Goal: Transaction & Acquisition: Purchase product/service

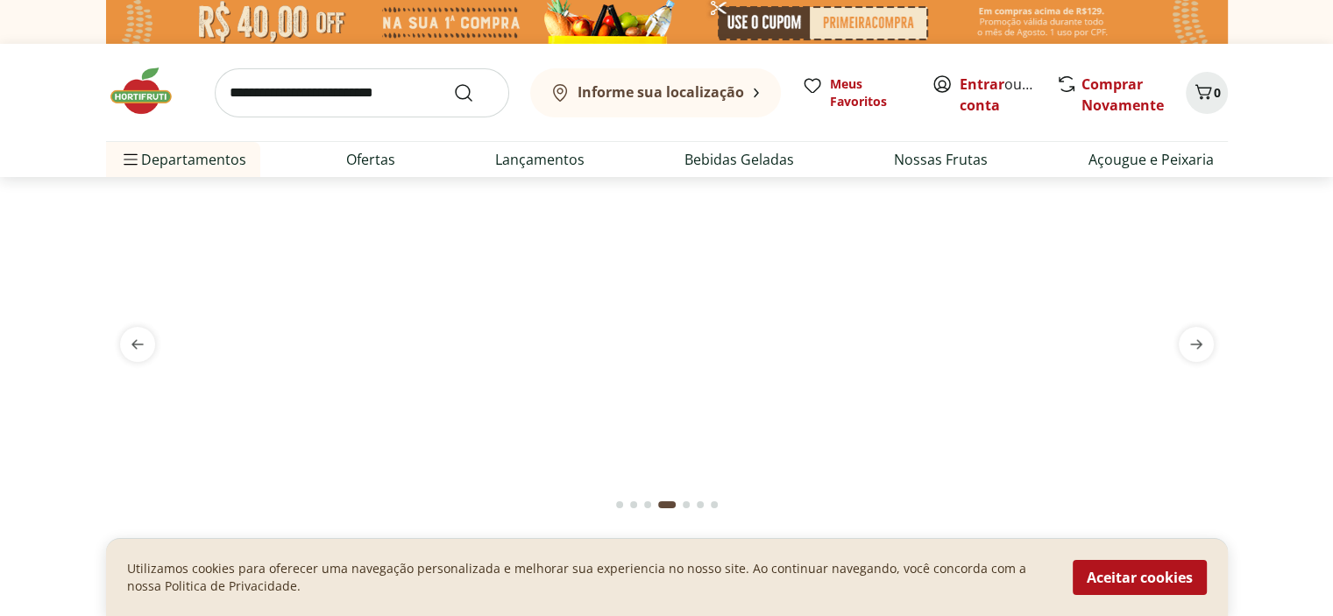
click at [345, 103] on input "search" at bounding box center [362, 92] width 295 height 49
type input "******"
click at [644, 81] on button "Informe sua localização" at bounding box center [655, 92] width 251 height 49
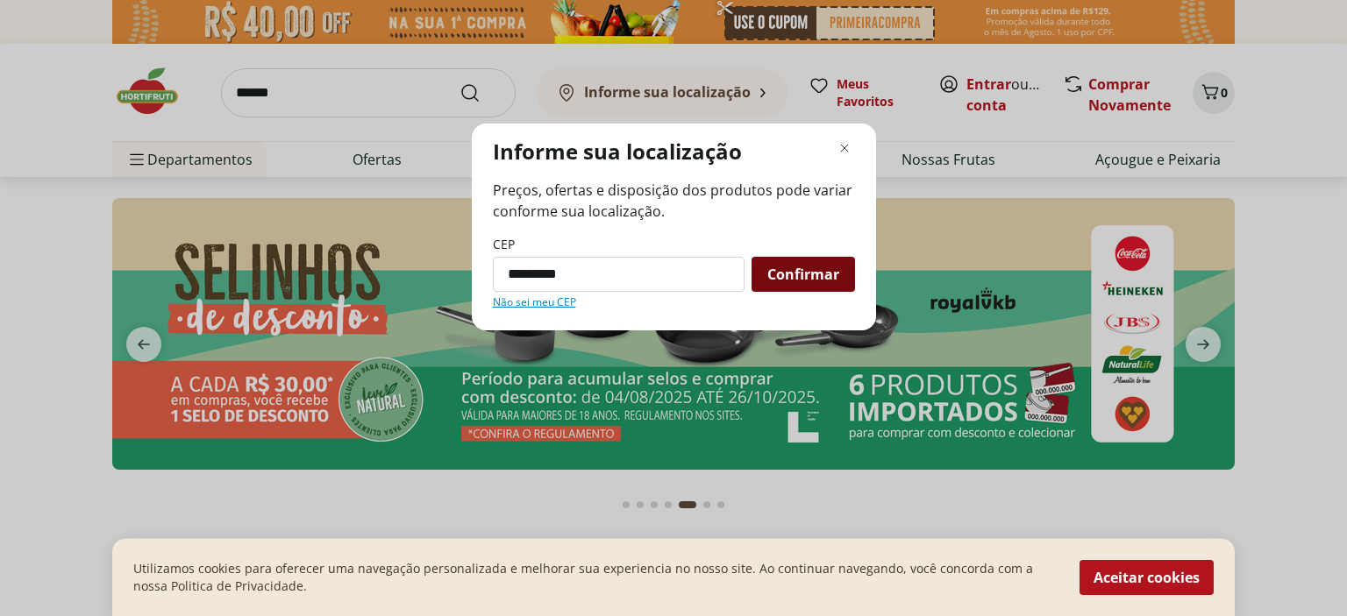
type input "*********"
click at [785, 281] on span "Confirmar" at bounding box center [803, 274] width 72 height 14
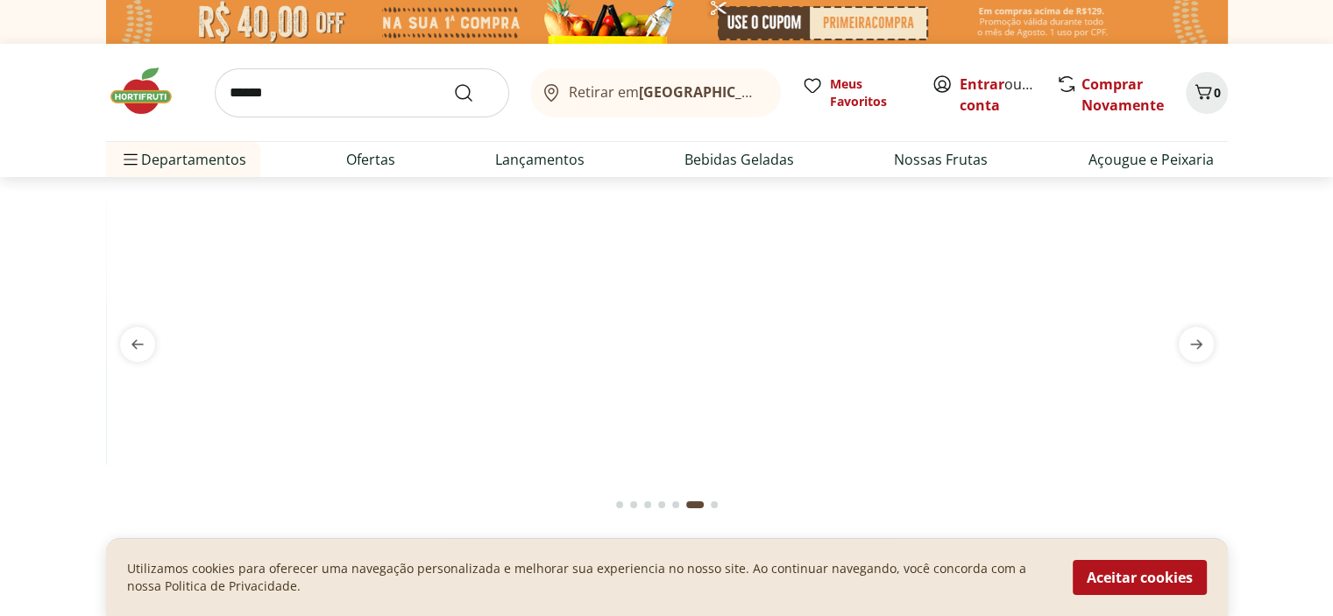
click at [700, 93] on b "[GEOGRAPHIC_DATA]/[GEOGRAPHIC_DATA]" at bounding box center [786, 91] width 295 height 19
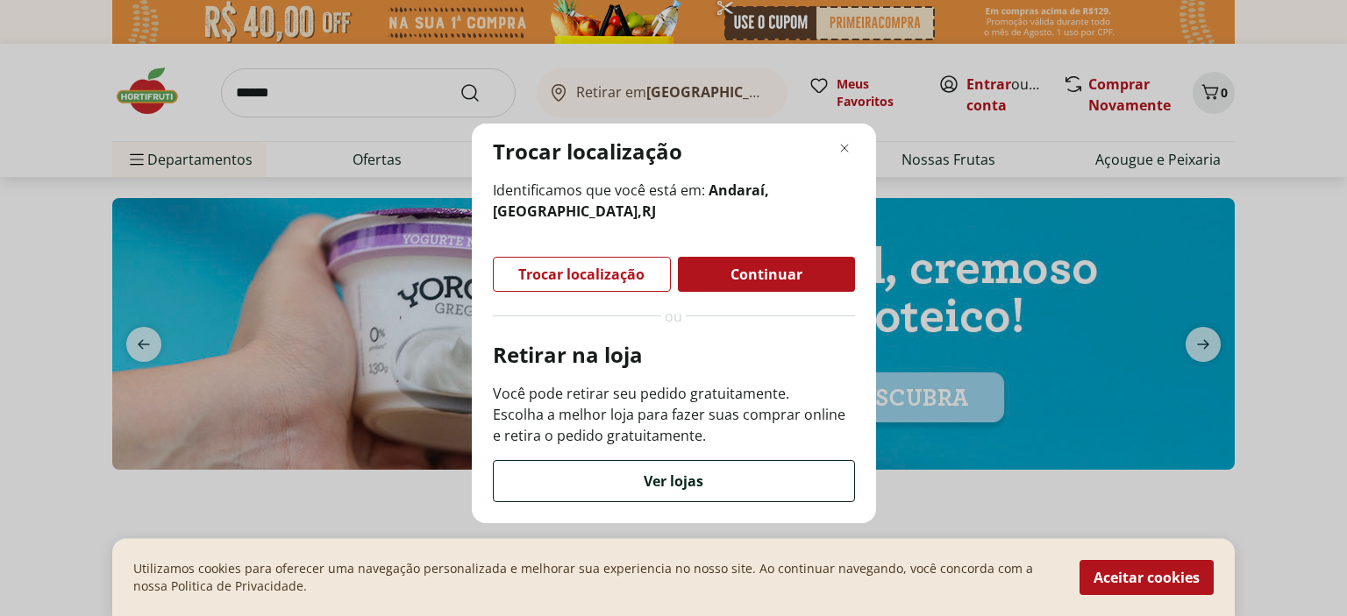
click at [721, 487] on div "Ver lojas" at bounding box center [674, 481] width 360 height 40
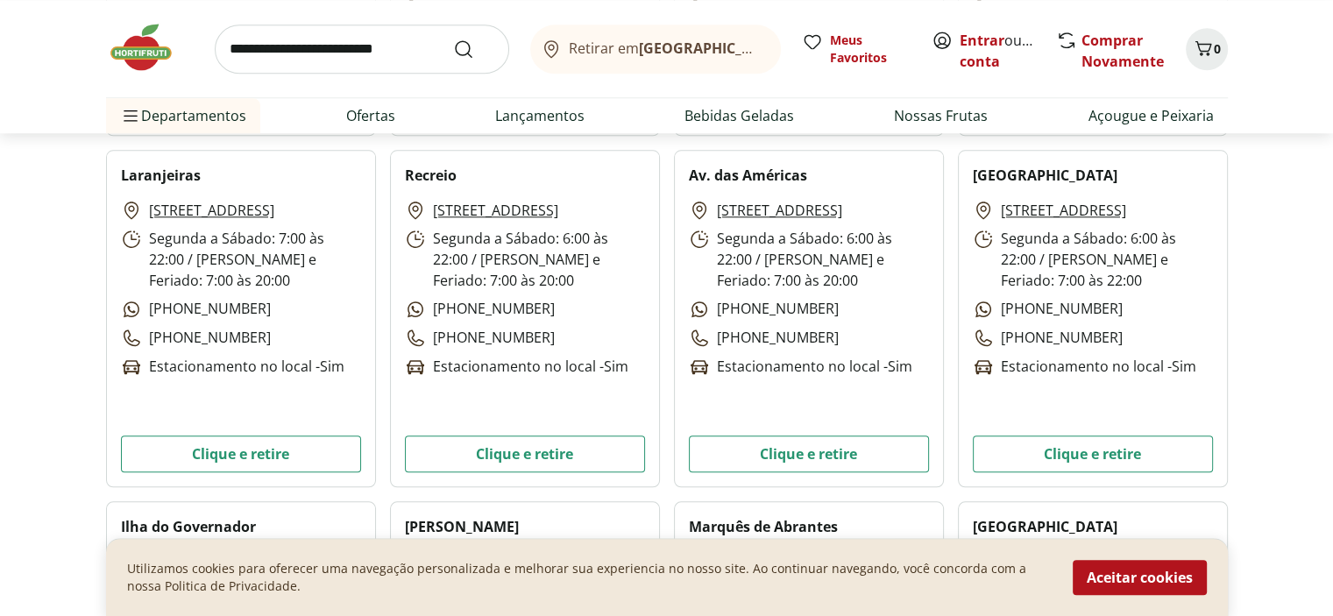
scroll to position [1841, 0]
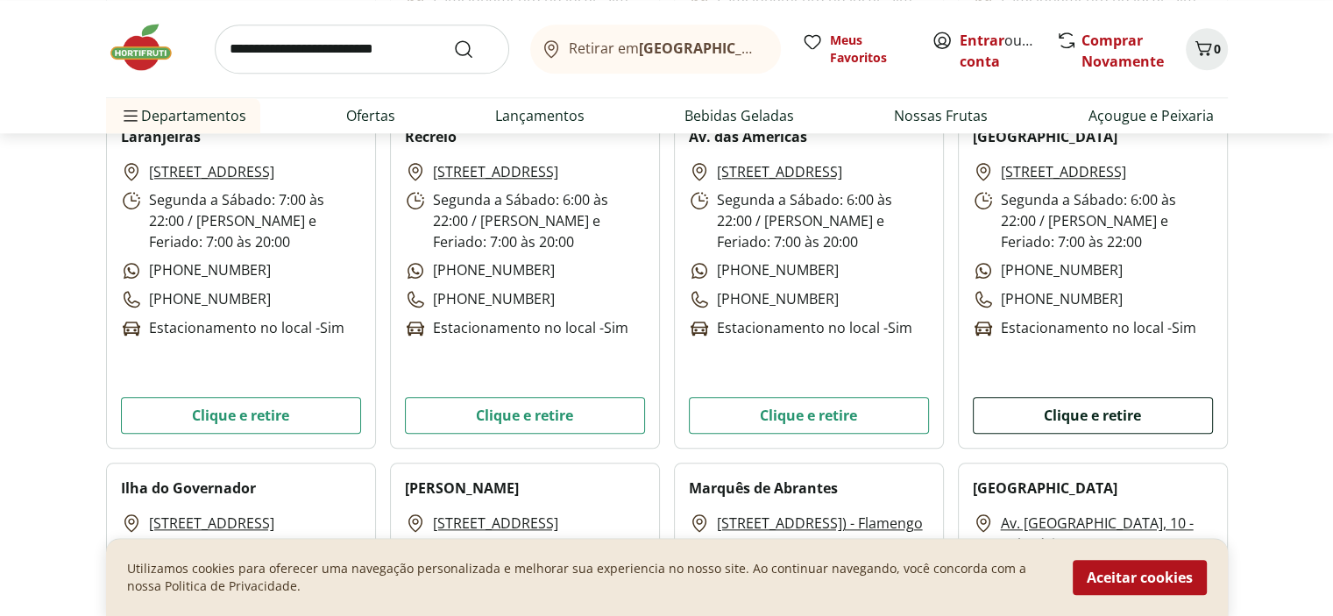
click at [1111, 409] on button "Clique e retire" at bounding box center [1093, 415] width 240 height 37
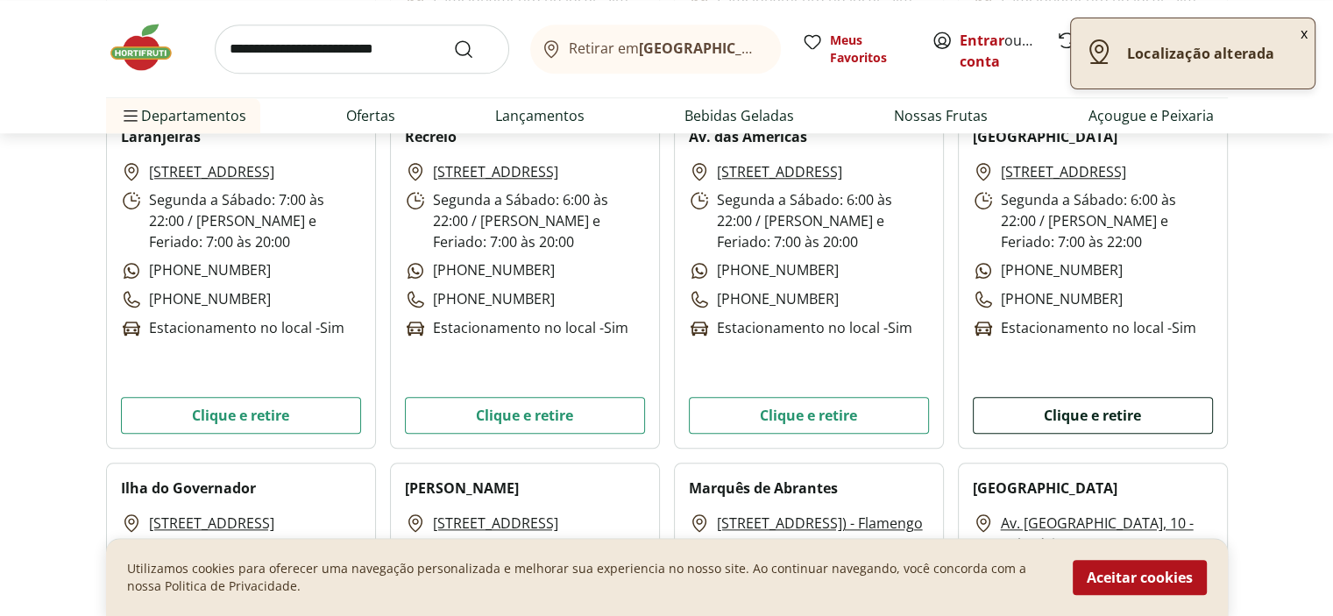
click at [1038, 414] on button "Clique e retire" at bounding box center [1093, 415] width 240 height 37
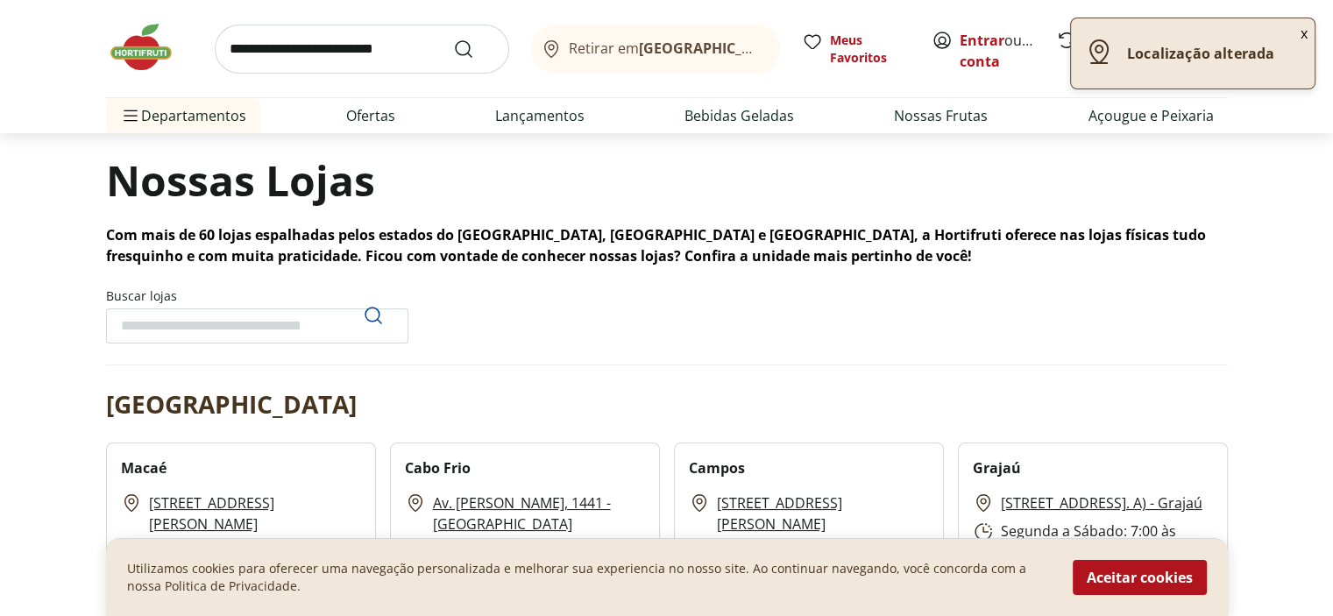
scroll to position [0, 0]
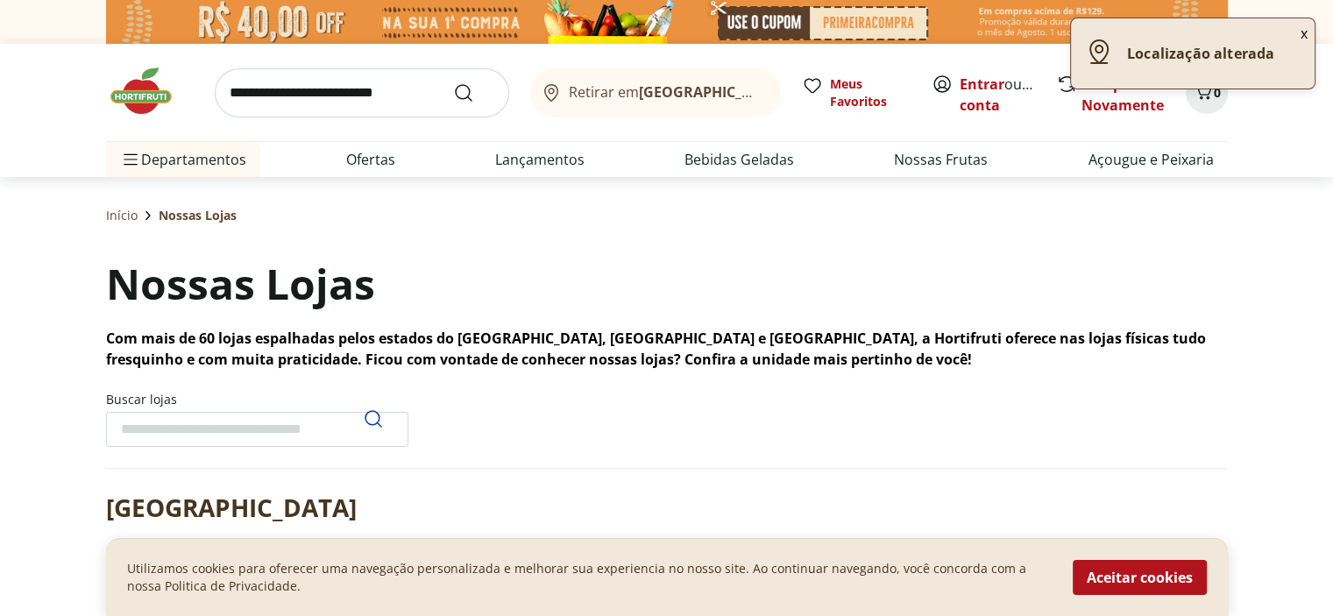
click at [167, 104] on img at bounding box center [150, 91] width 88 height 53
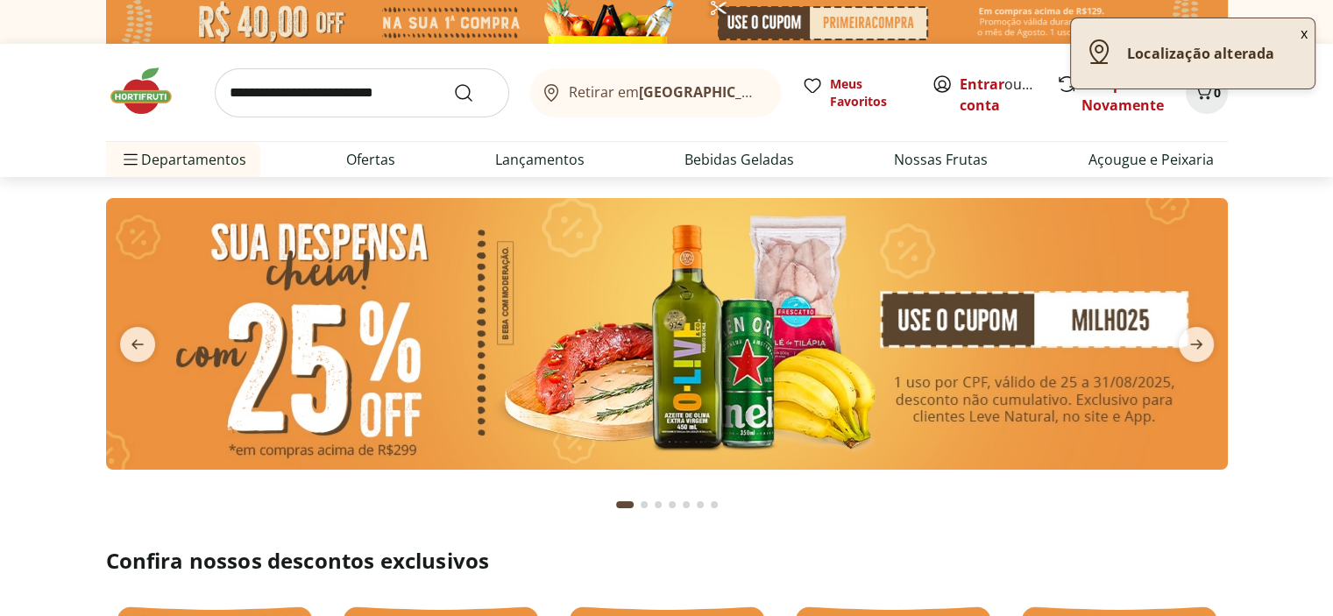
click at [361, 96] on input "search" at bounding box center [362, 92] width 295 height 49
type input "******"
click at [453, 82] on button "Submit Search" at bounding box center [474, 92] width 42 height 21
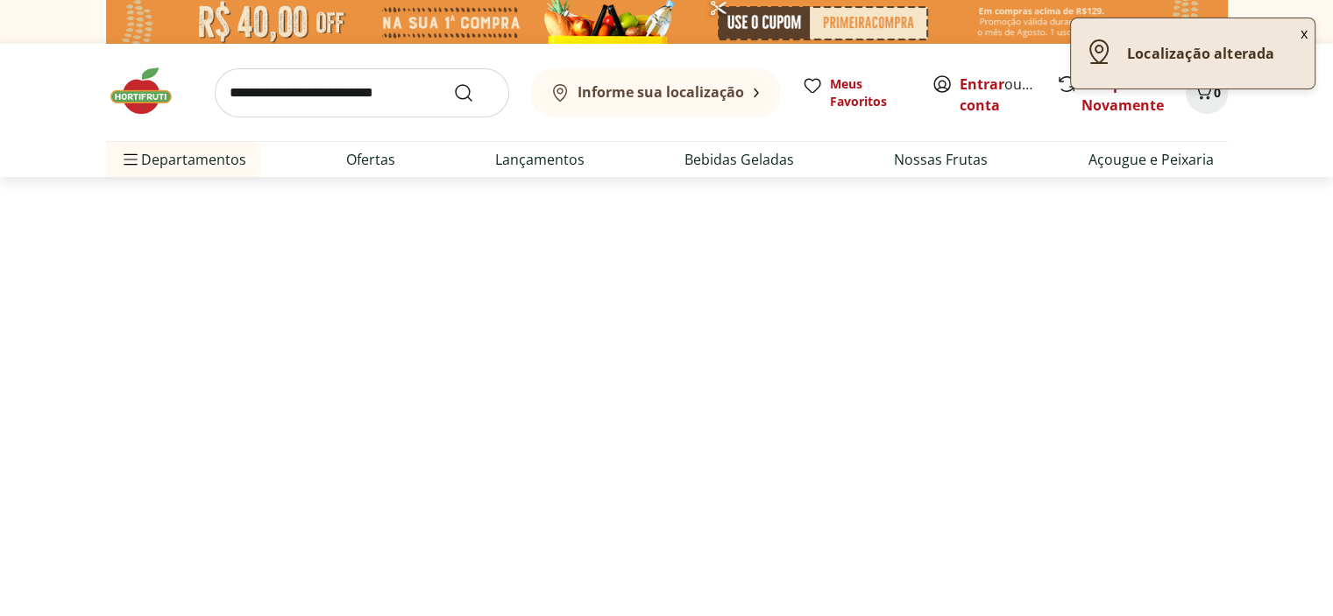
select select "**********"
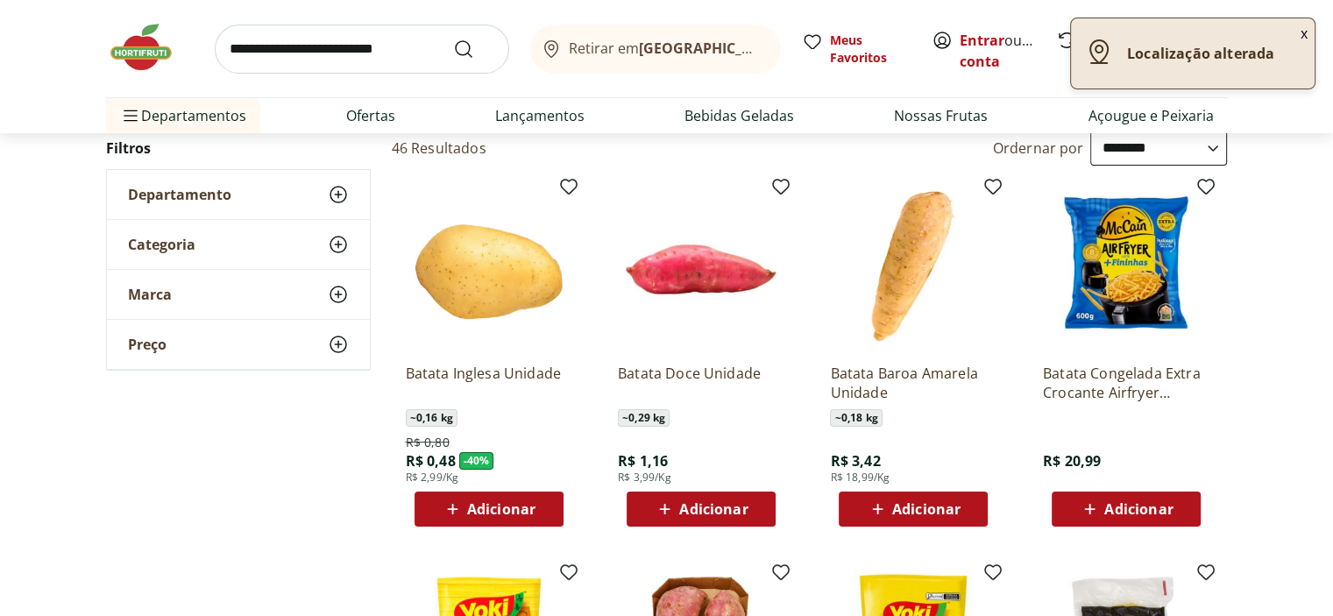
scroll to position [263, 0]
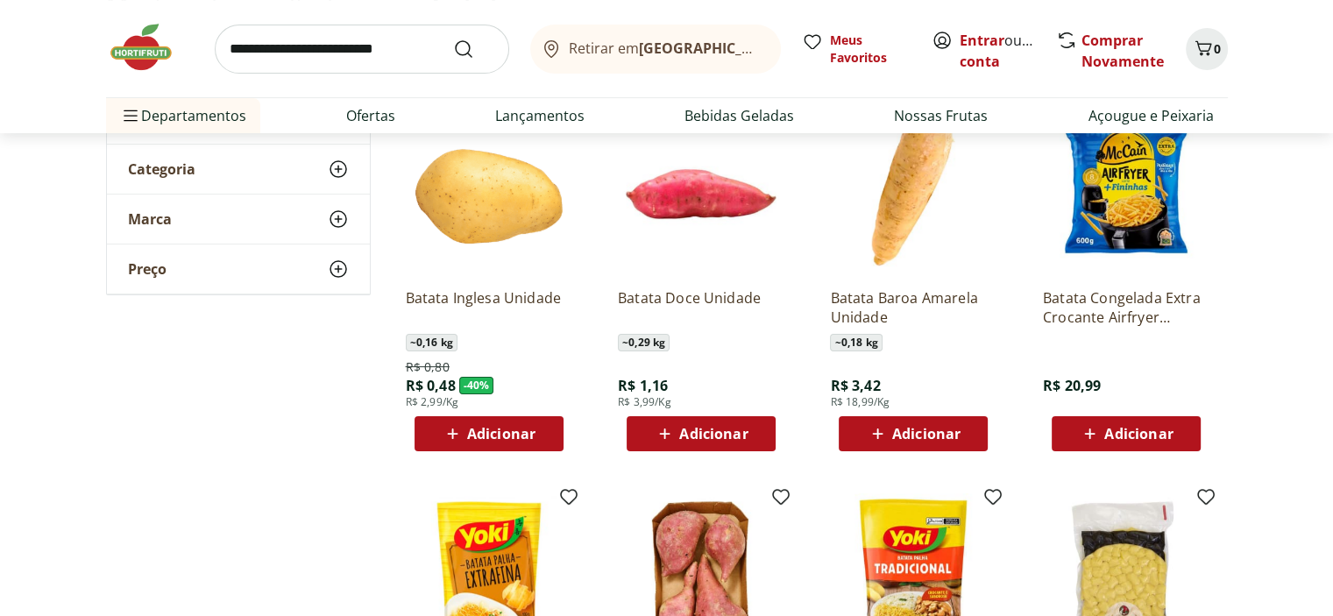
click at [507, 422] on div "Adicionar" at bounding box center [489, 434] width 121 height 32
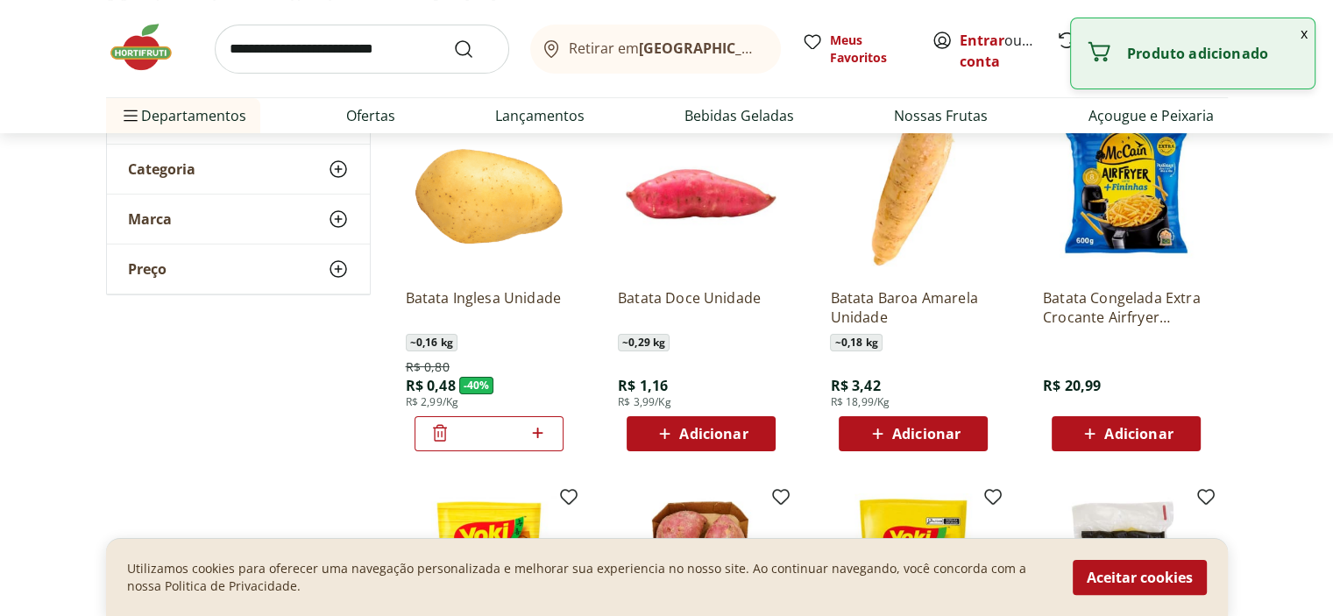
drag, startPoint x: 527, startPoint y: 419, endPoint x: 549, endPoint y: 436, distance: 27.5
click at [532, 420] on div at bounding box center [538, 434] width 21 height 42
click at [549, 436] on div "*" at bounding box center [489, 433] width 149 height 35
click at [544, 431] on icon at bounding box center [538, 433] width 22 height 21
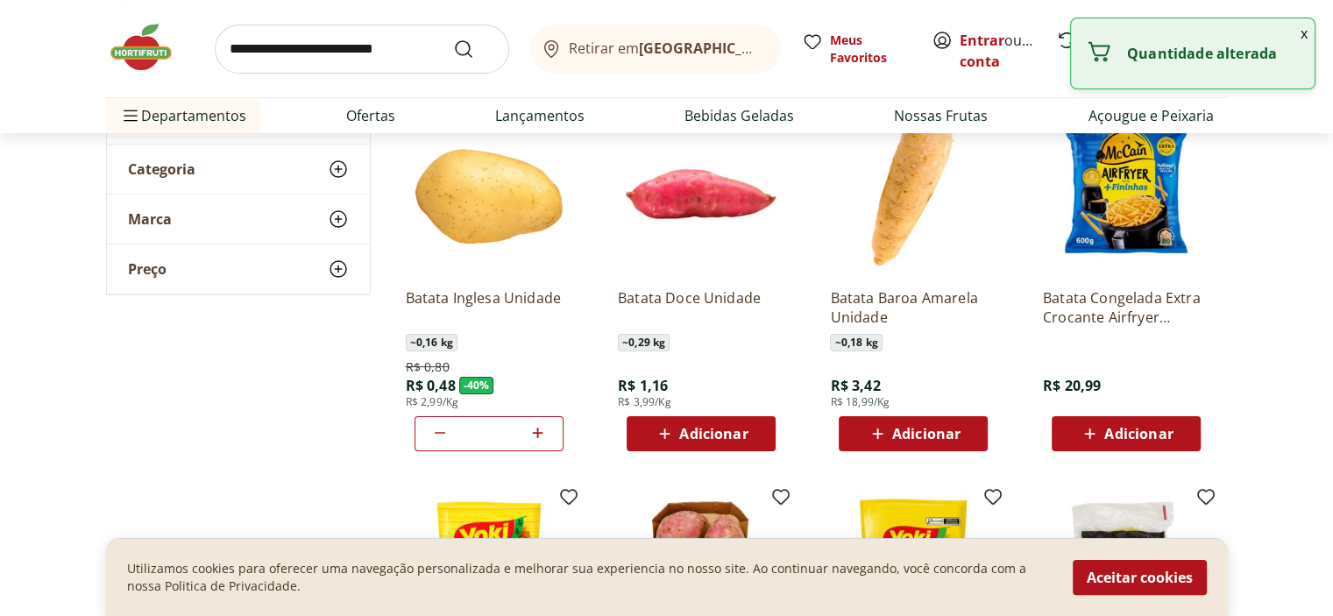
click at [544, 431] on icon at bounding box center [538, 433] width 22 height 21
type input "*"
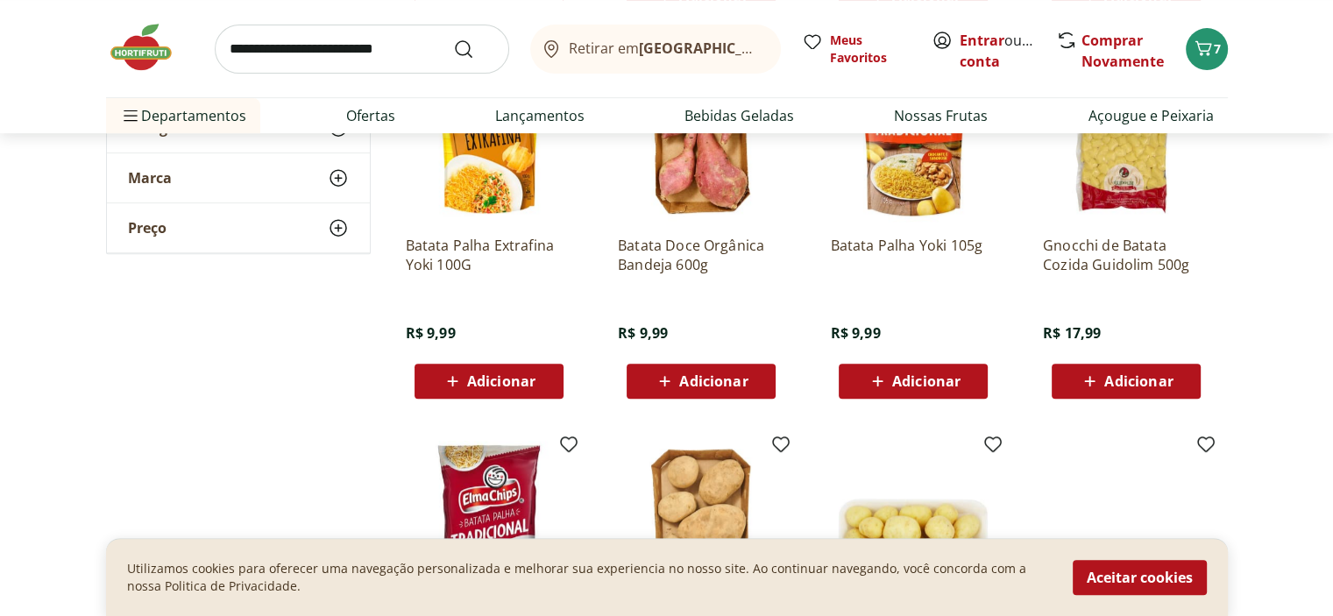
scroll to position [0, 0]
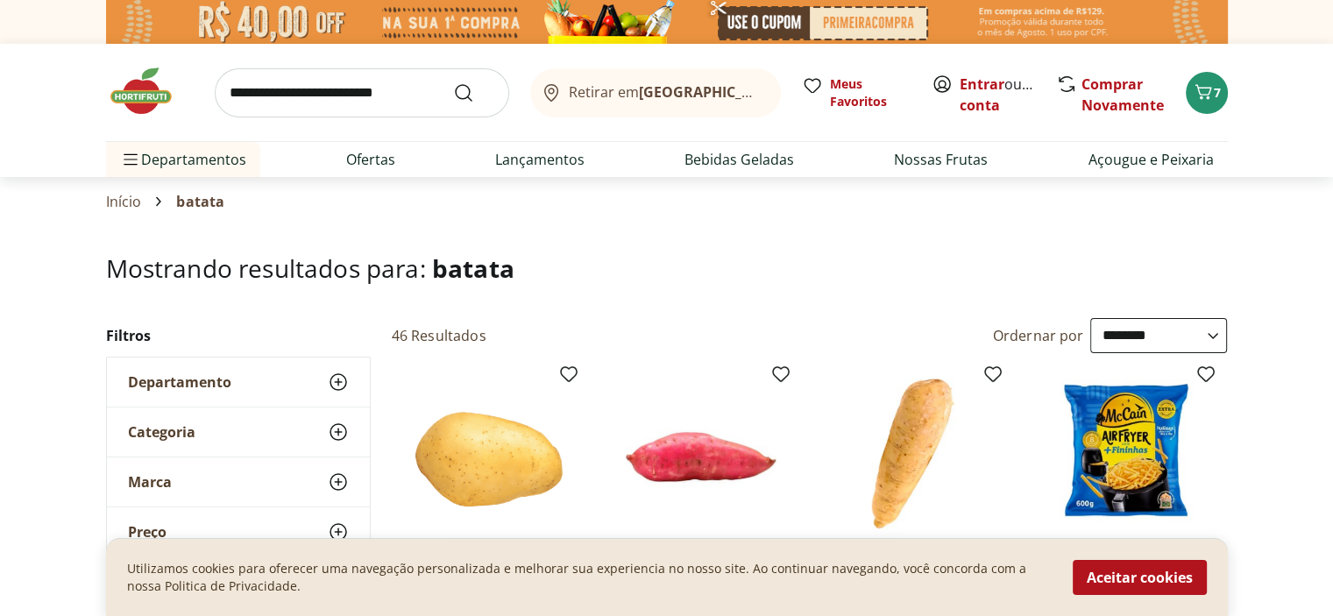
click at [141, 82] on img at bounding box center [150, 91] width 88 height 53
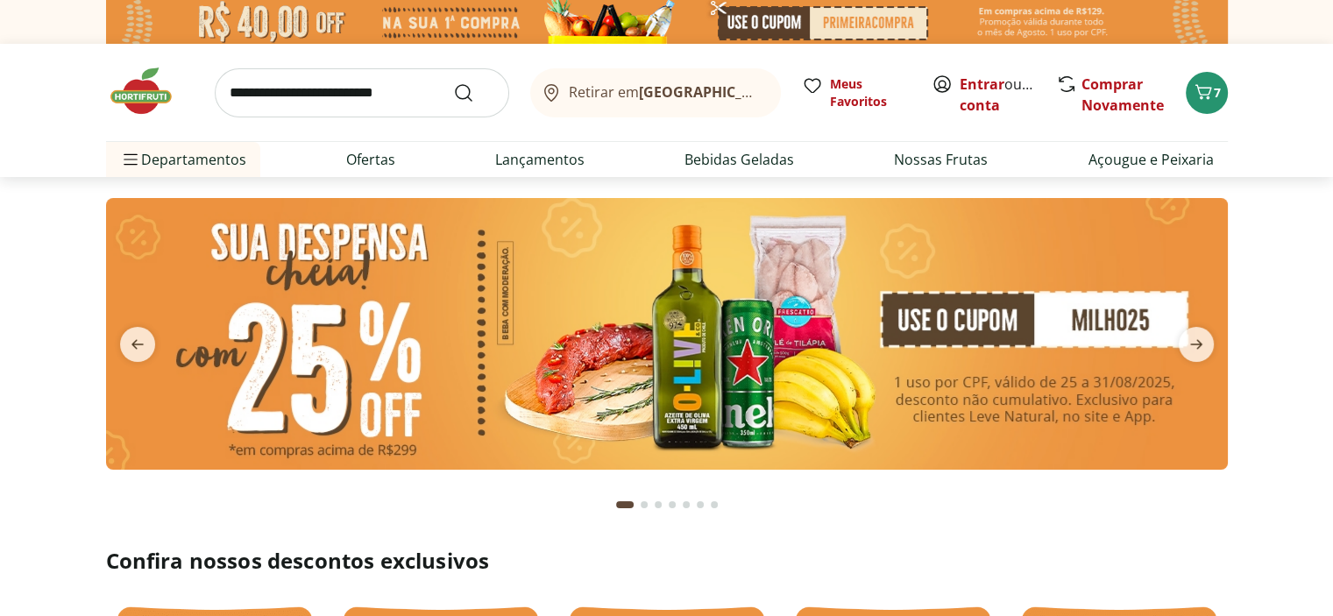
scroll to position [614, 0]
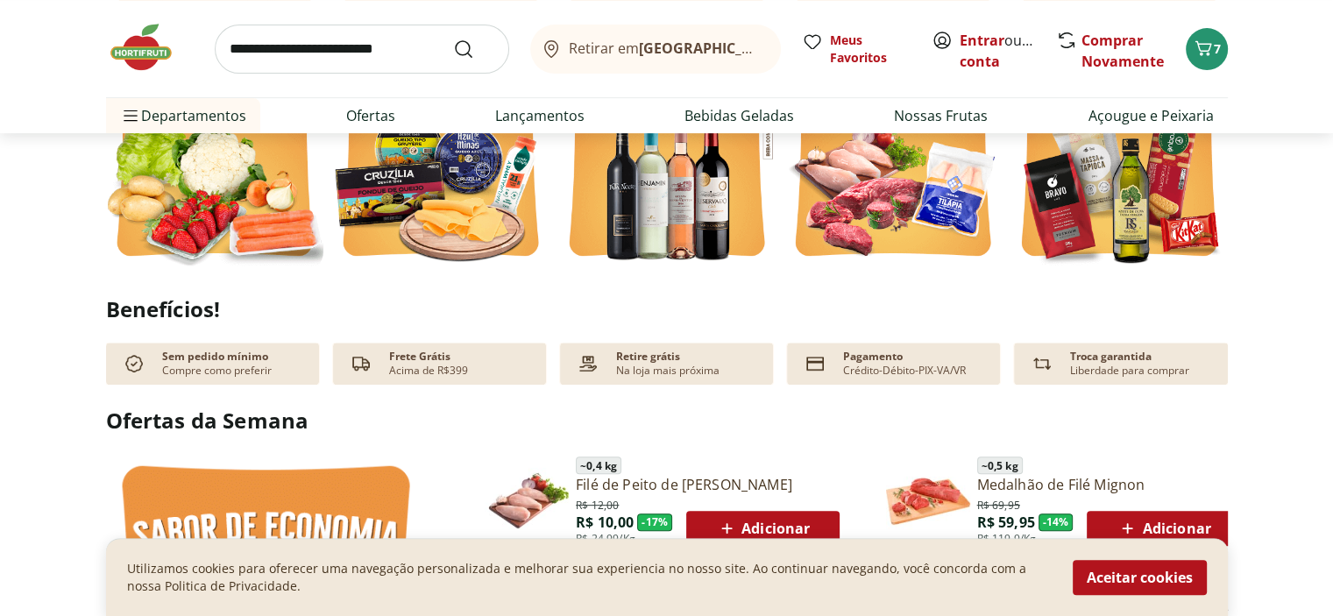
type input "*"
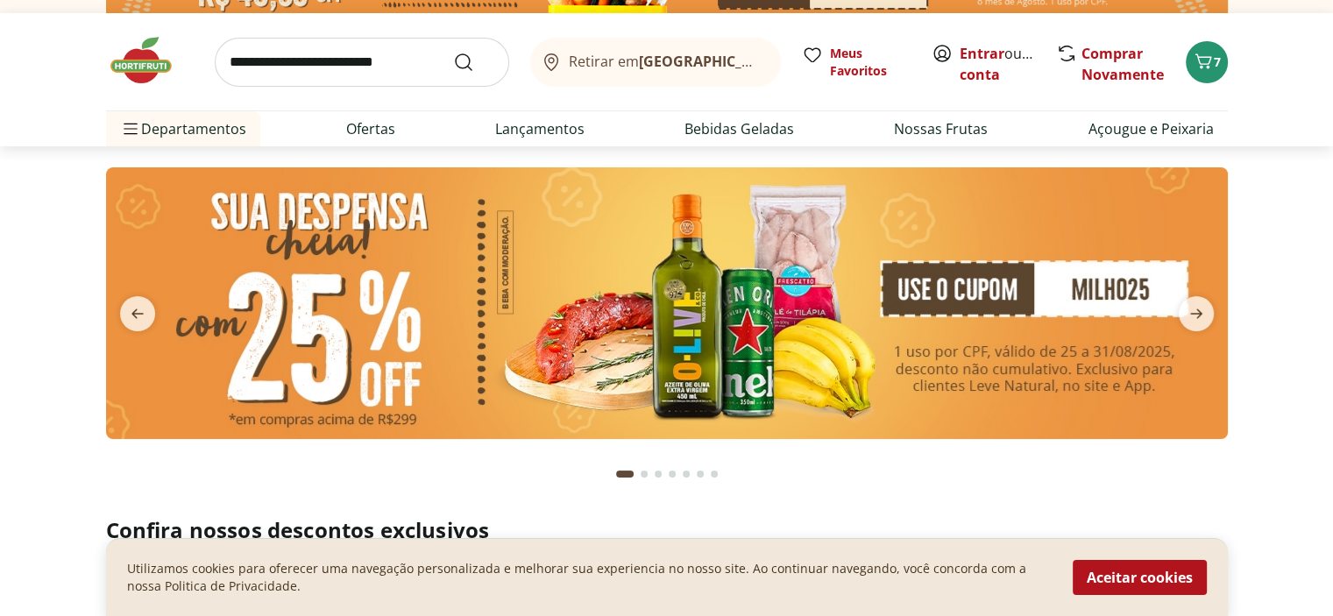
scroll to position [0, 0]
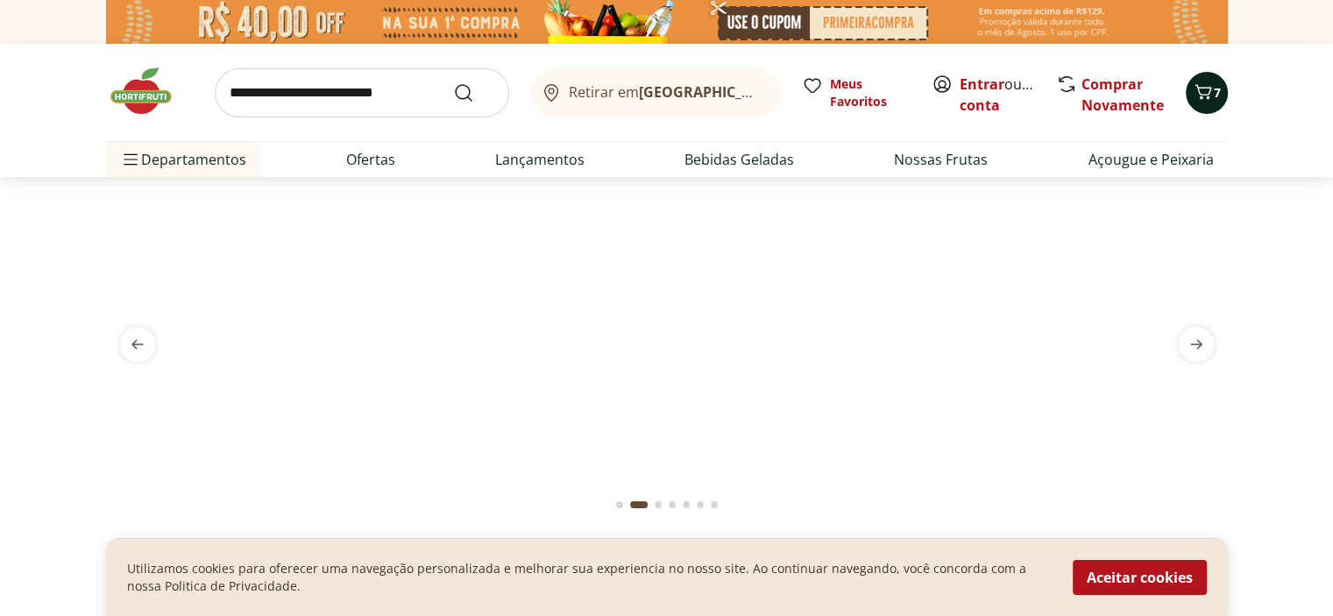
click at [1205, 96] on icon "Carrinho" at bounding box center [1203, 92] width 21 height 21
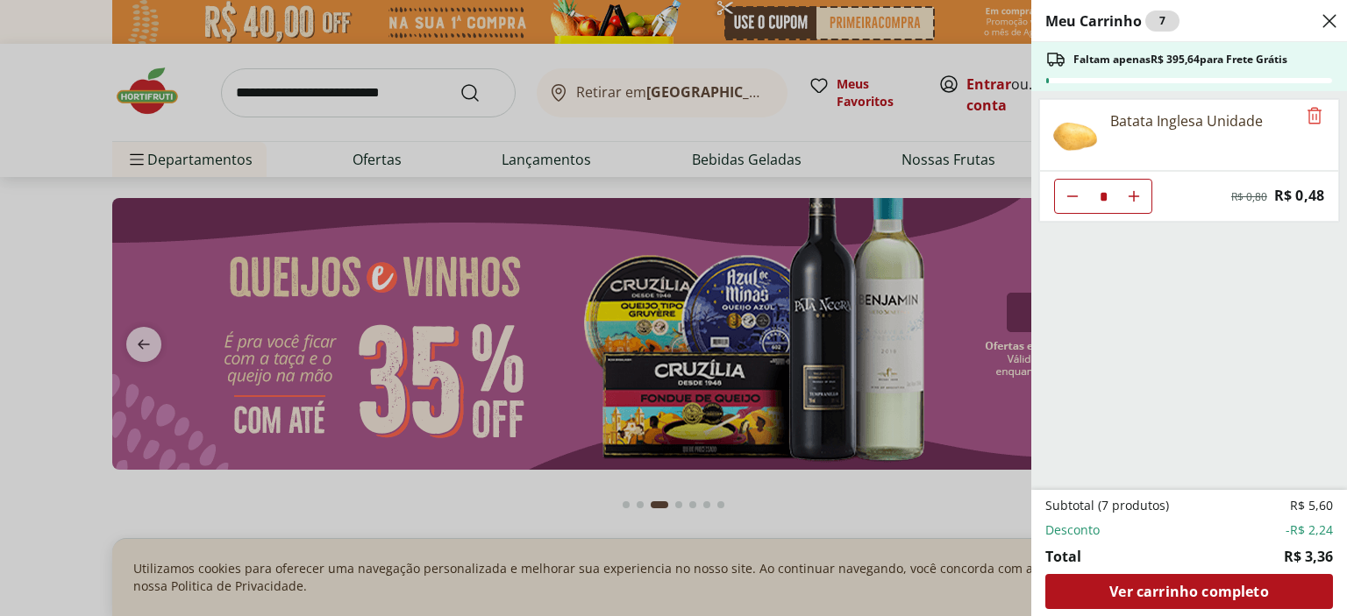
click at [1333, 20] on icon "Close" at bounding box center [1328, 21] width 21 height 21
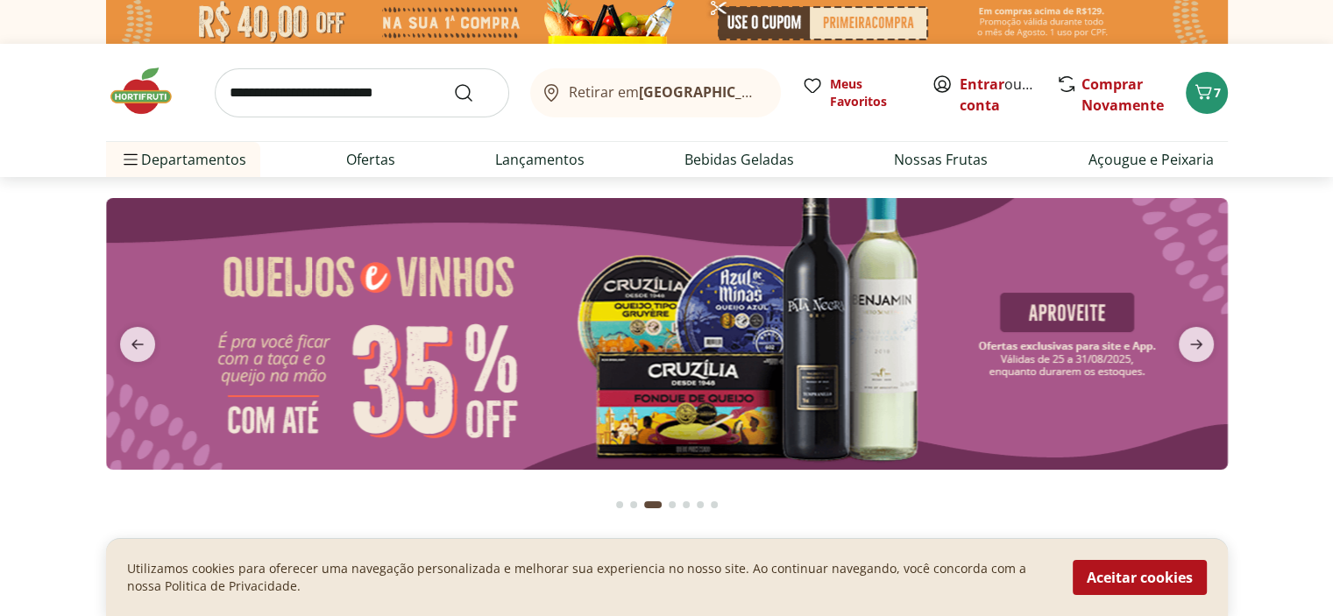
click at [298, 101] on input "search" at bounding box center [362, 92] width 295 height 49
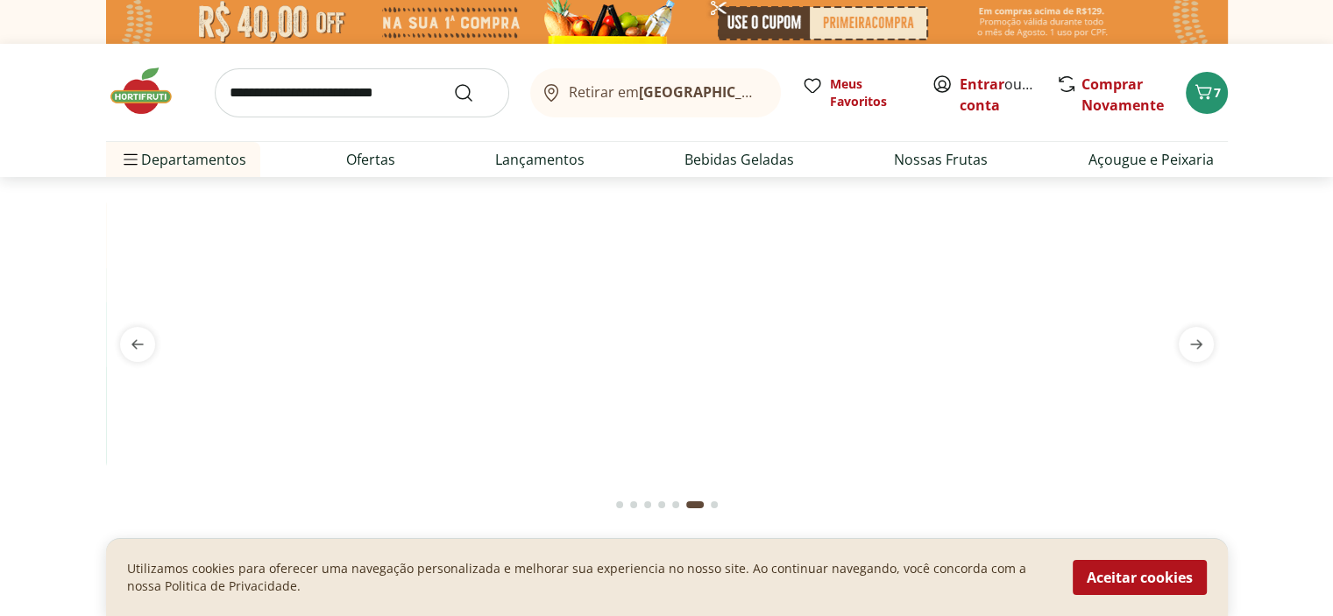
click at [0, 254] on section at bounding box center [666, 351] width 1333 height 349
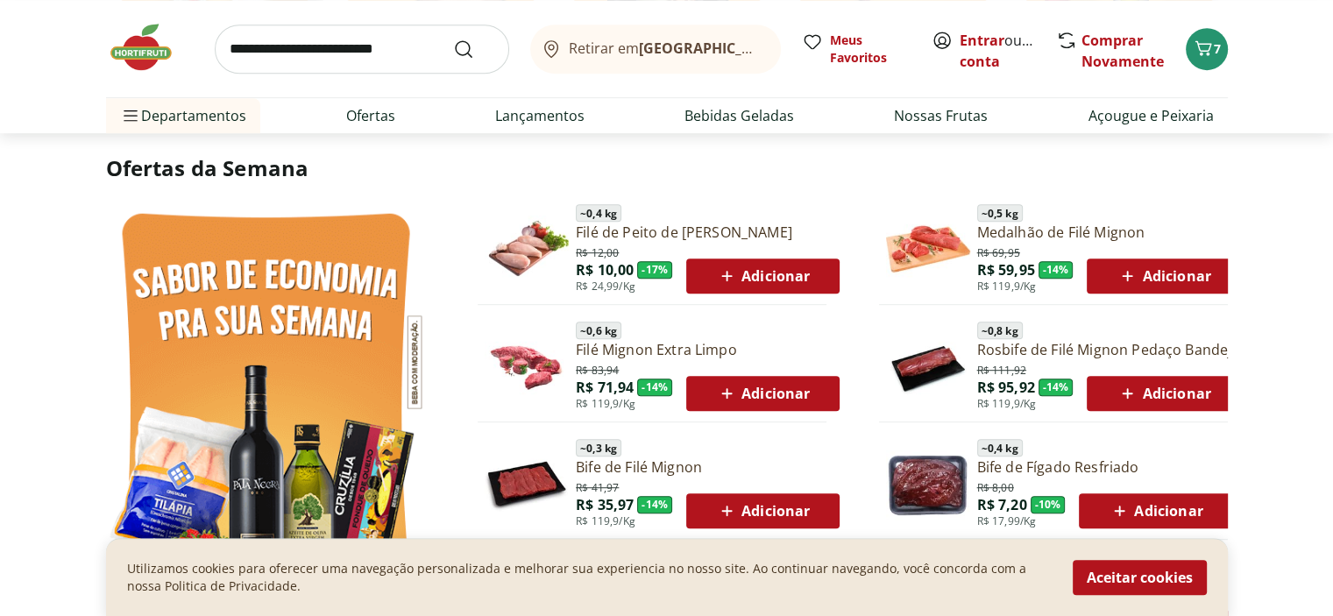
scroll to position [877, 0]
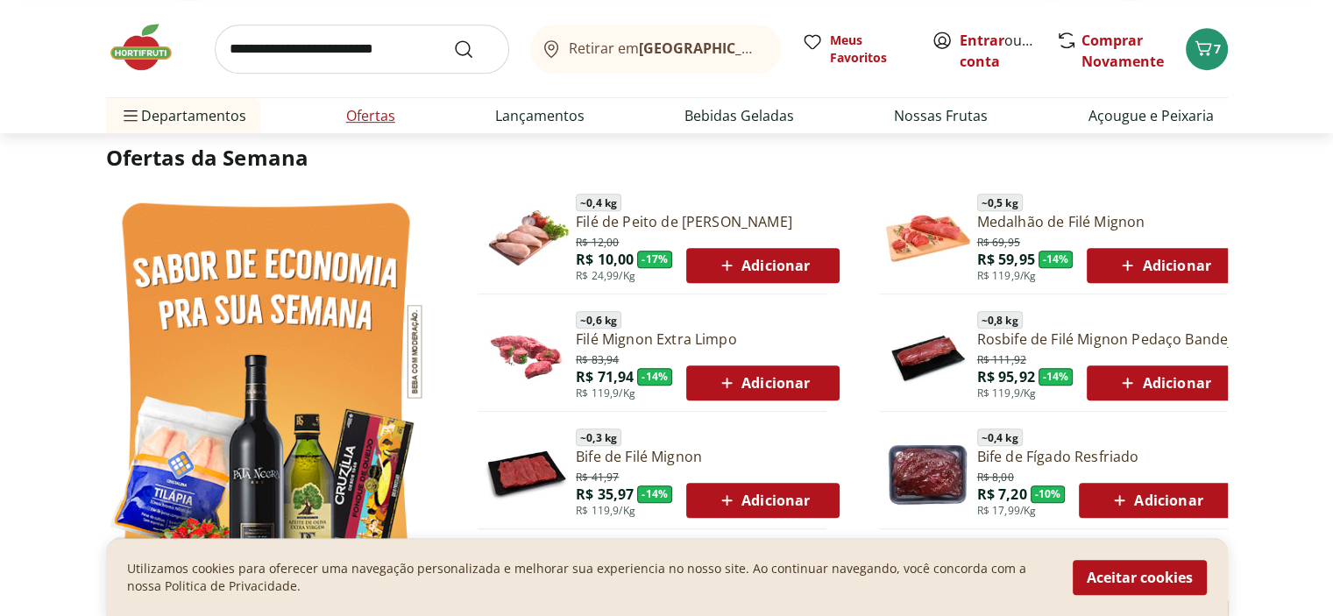
click at [361, 111] on link "Ofertas" at bounding box center [370, 115] width 49 height 21
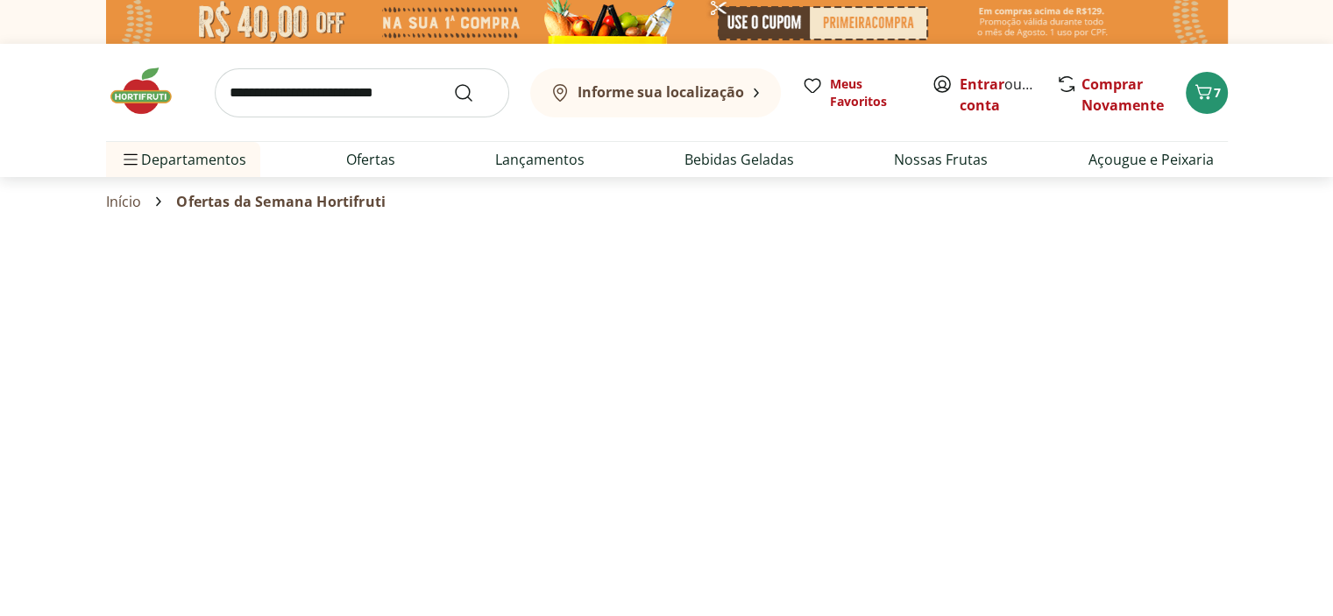
select select "**********"
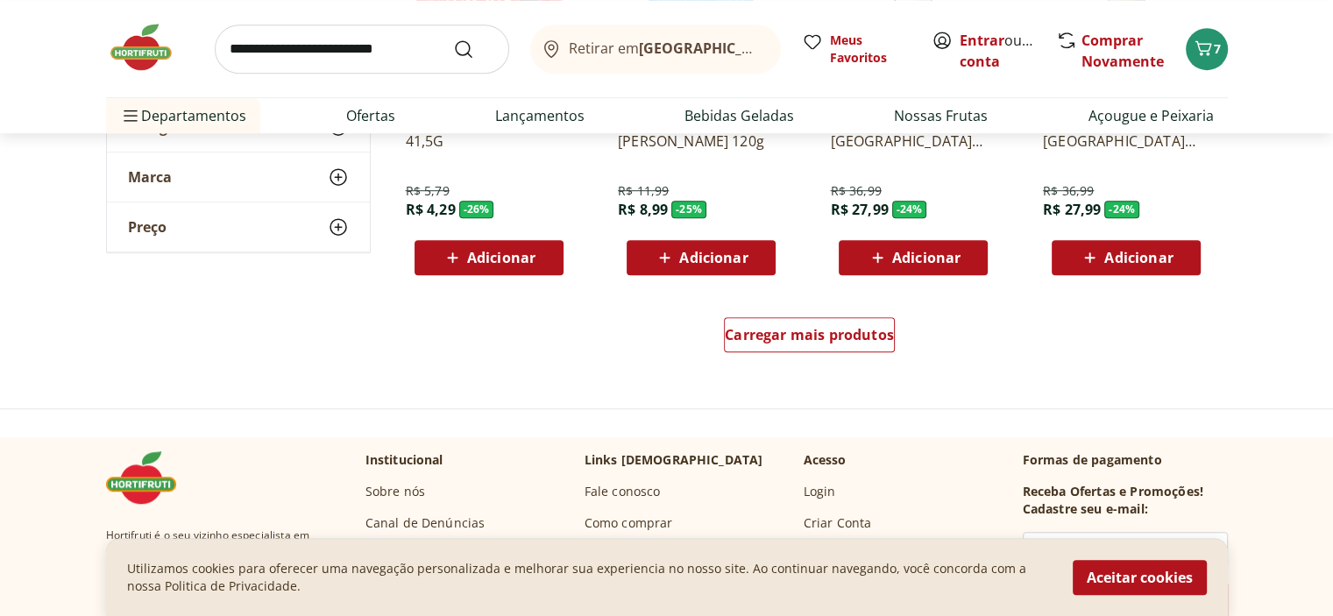
scroll to position [1140, 0]
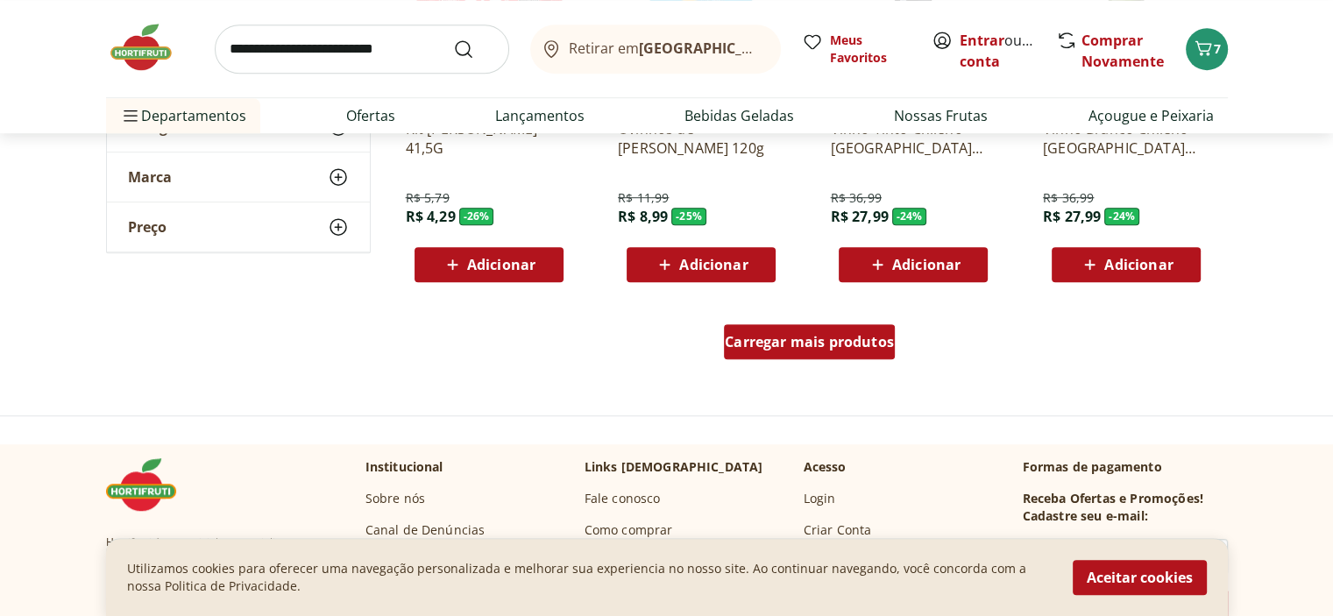
click at [797, 343] on span "Carregar mais produtos" at bounding box center [809, 342] width 169 height 14
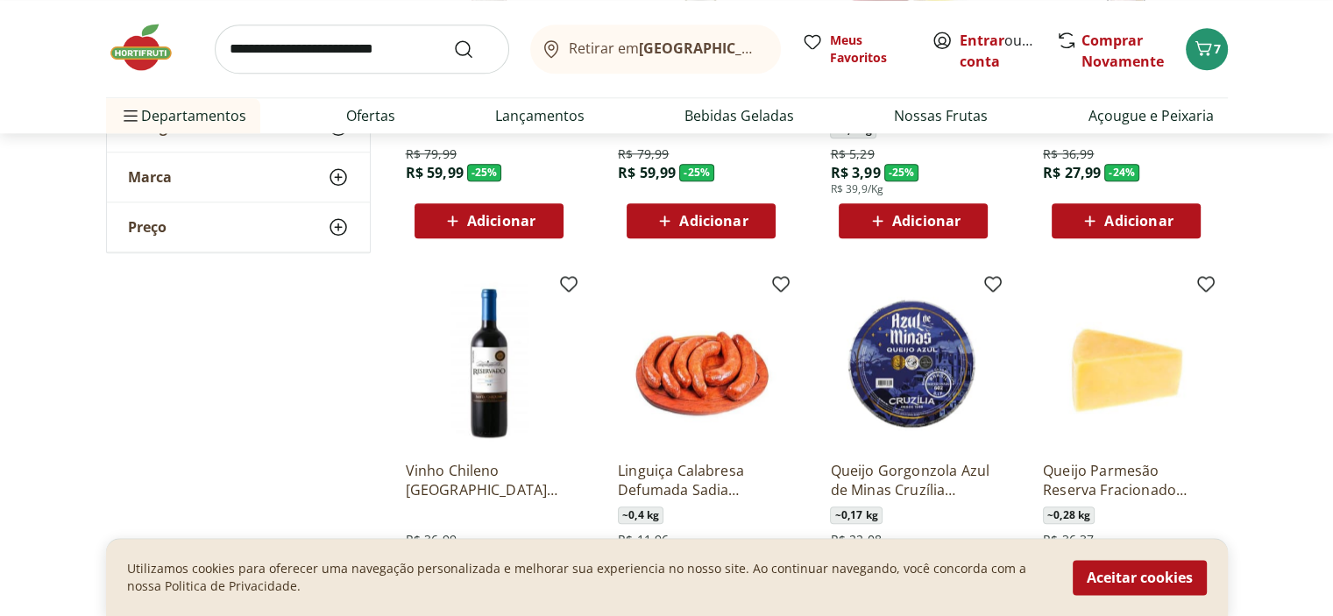
scroll to position [2104, 0]
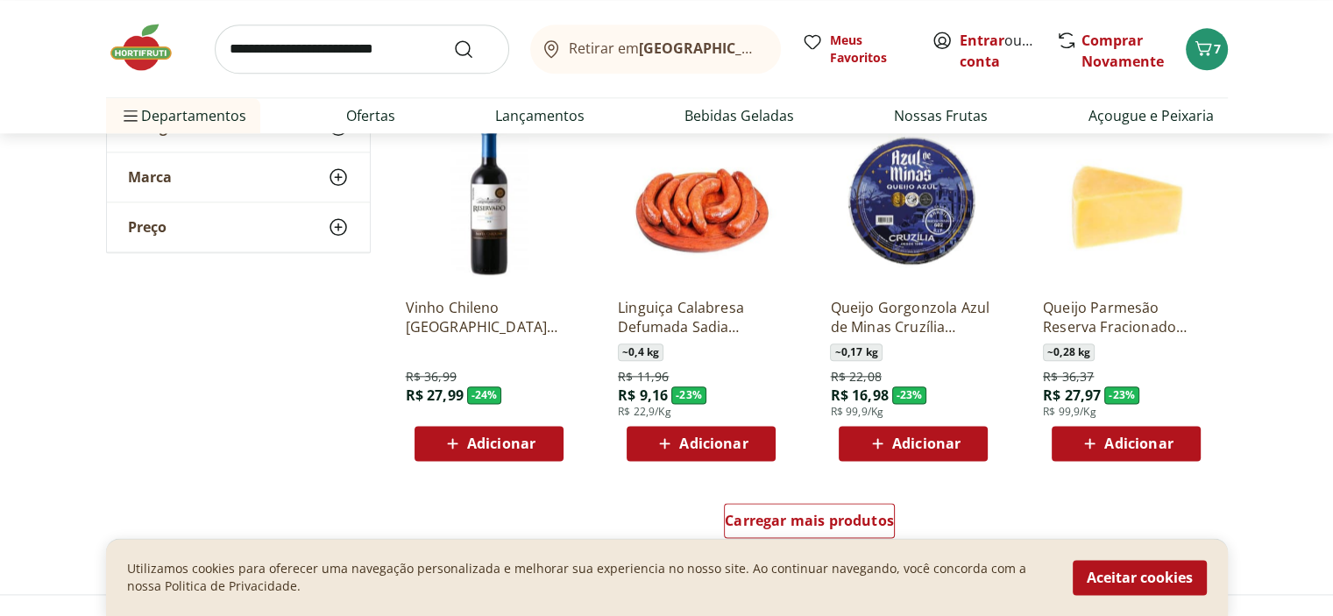
click at [901, 326] on p "Queijo Gorgonzola Azul de Minas Cruzília Unidade" at bounding box center [913, 317] width 167 height 39
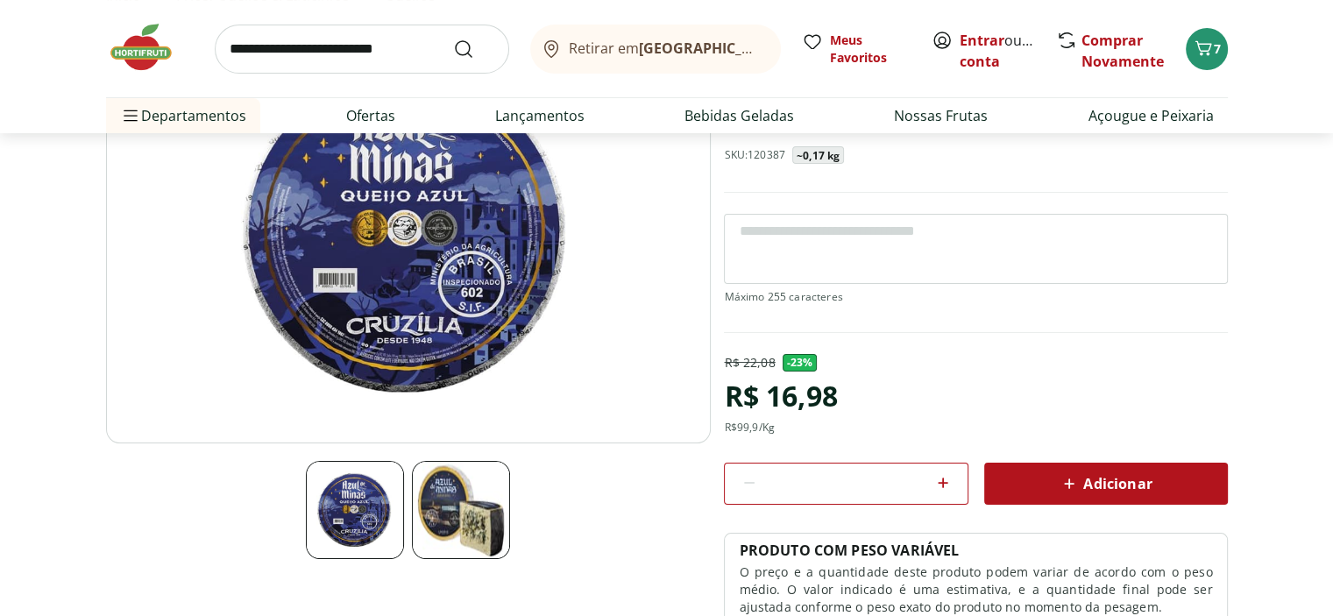
scroll to position [175, 0]
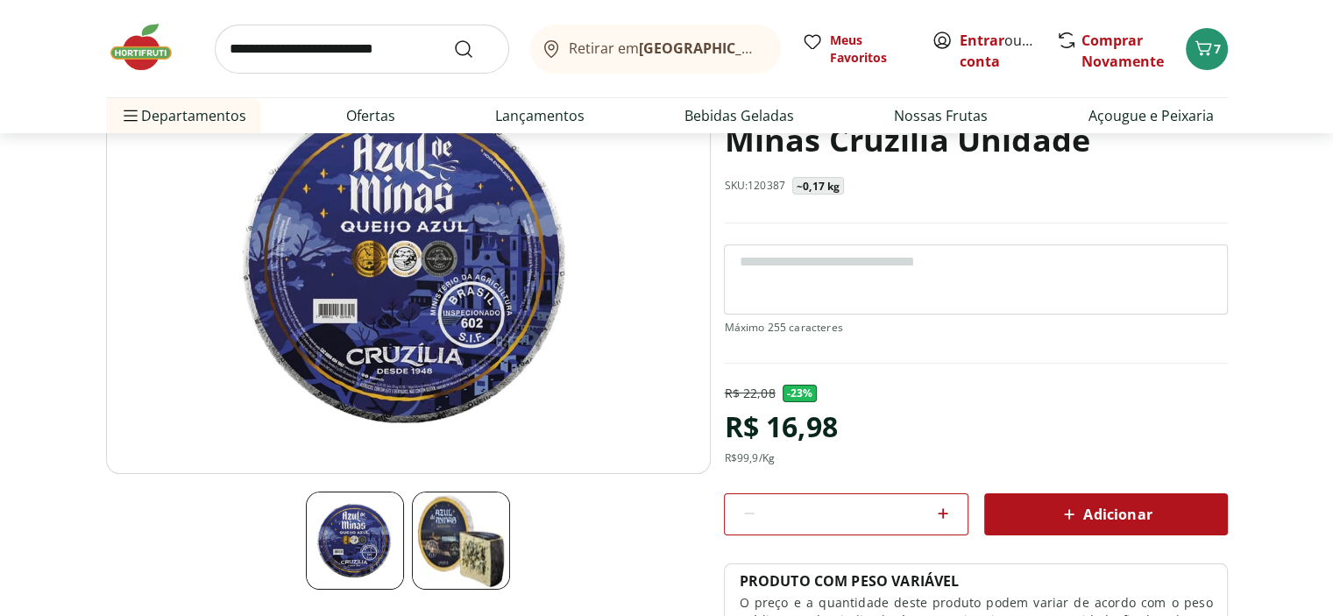
click at [451, 540] on img at bounding box center [461, 541] width 98 height 98
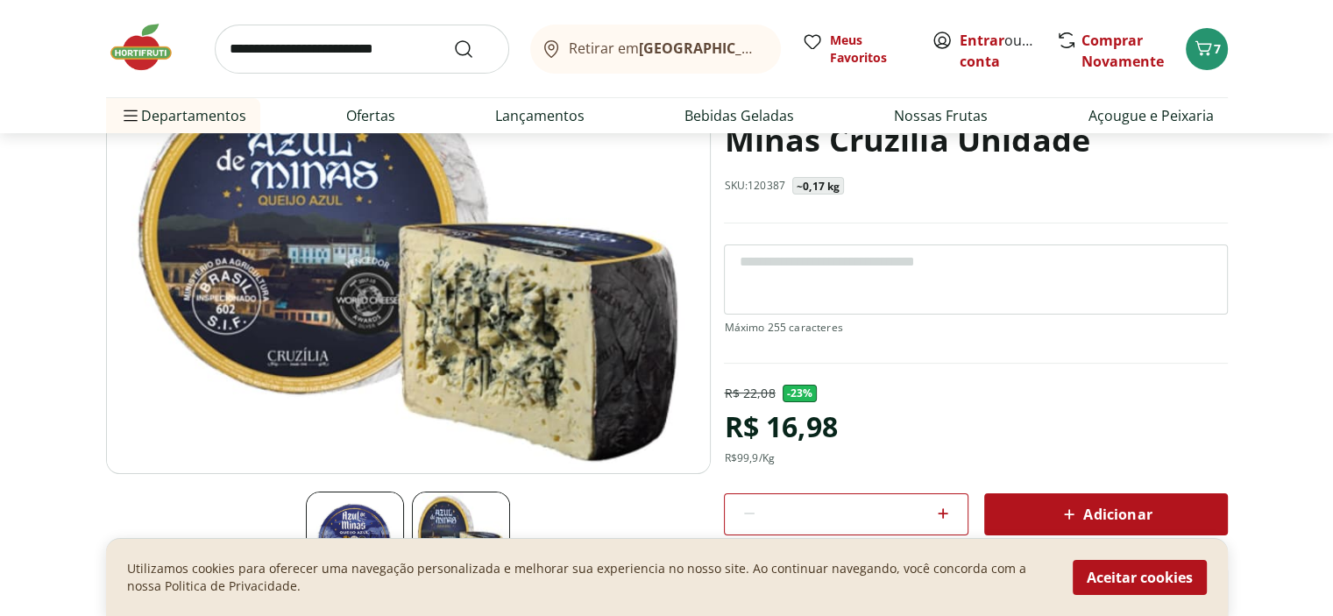
click at [389, 542] on div "Utilizamos cookies para oferecer uma navegação personalizada e melhorar sua exp…" at bounding box center [667, 577] width 1122 height 78
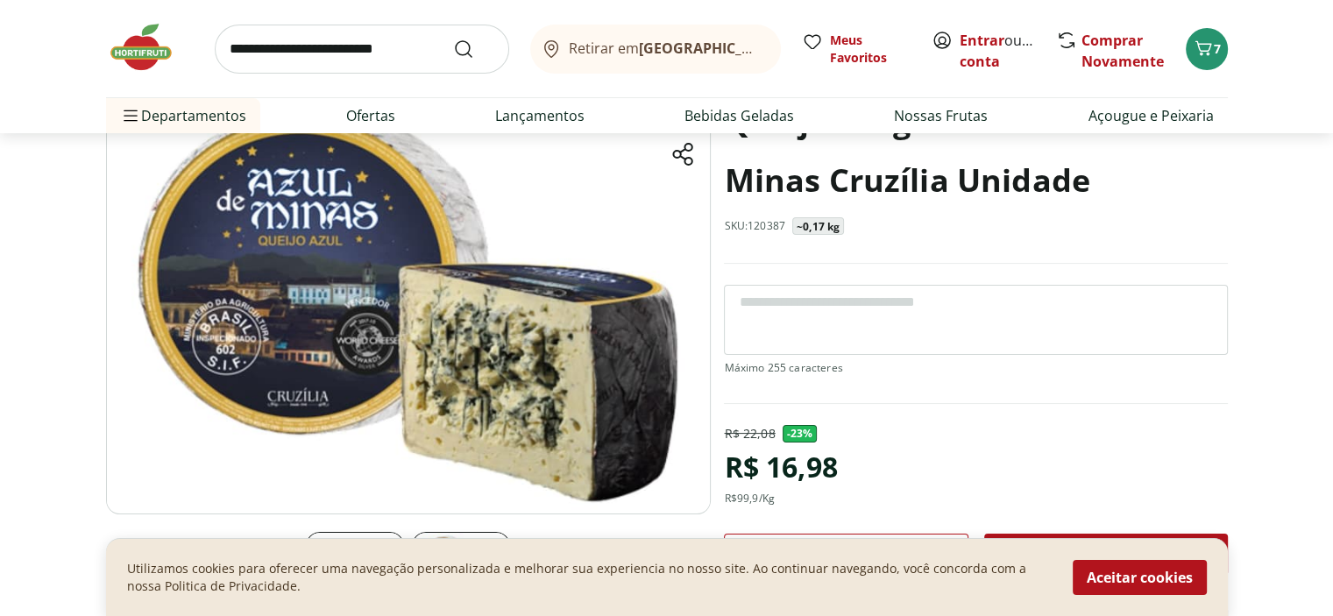
scroll to position [0, 0]
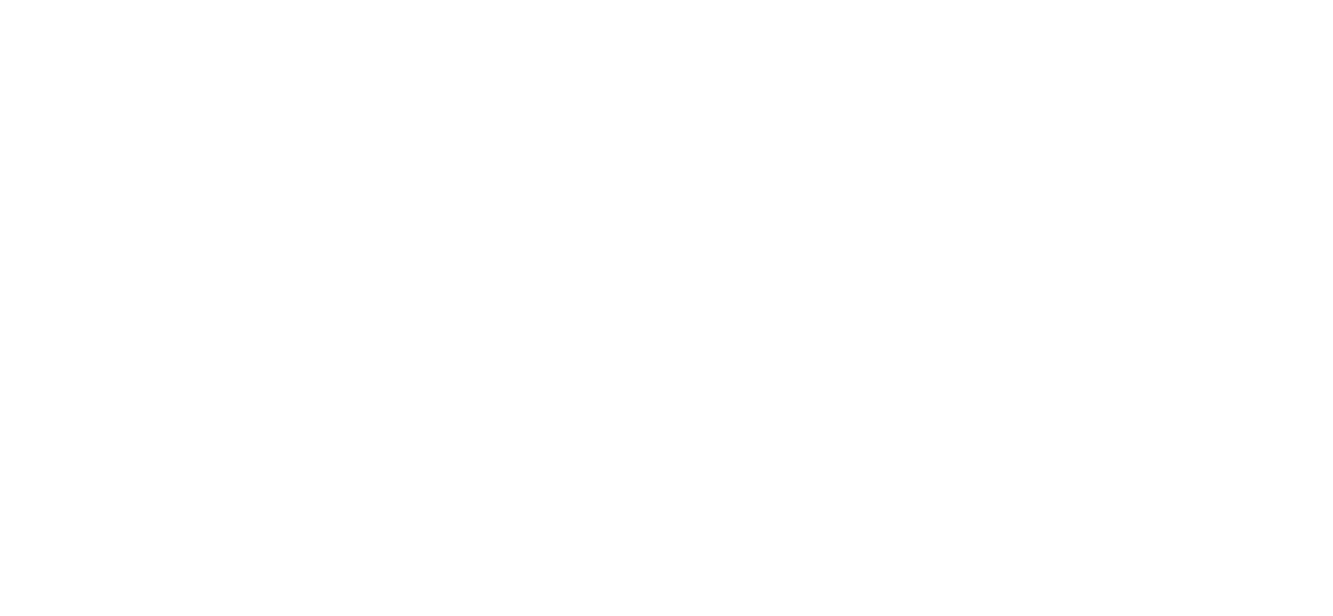
select select "**********"
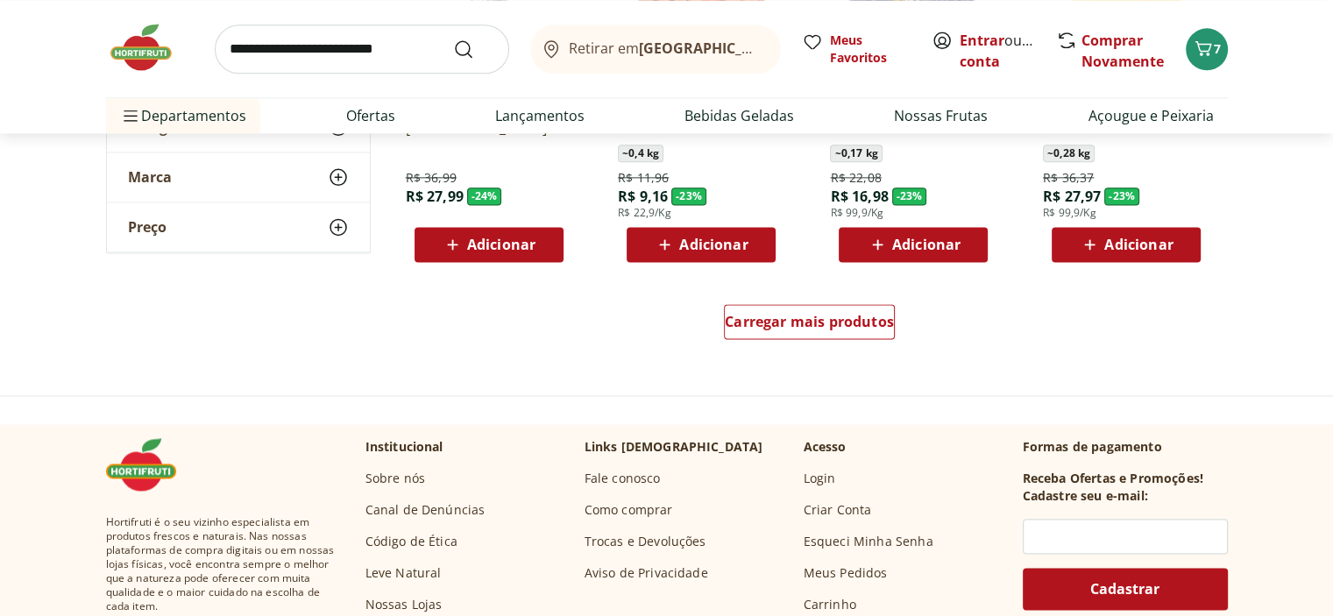
scroll to position [2367, 0]
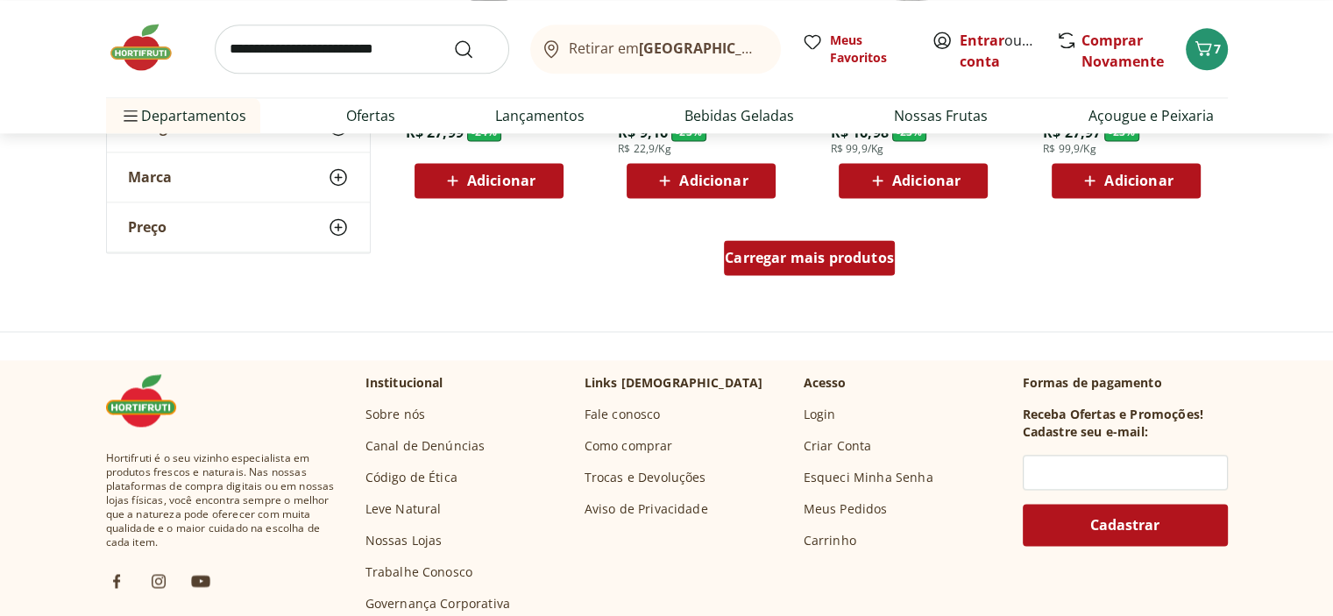
click at [781, 259] on span "Carregar mais produtos" at bounding box center [809, 258] width 169 height 14
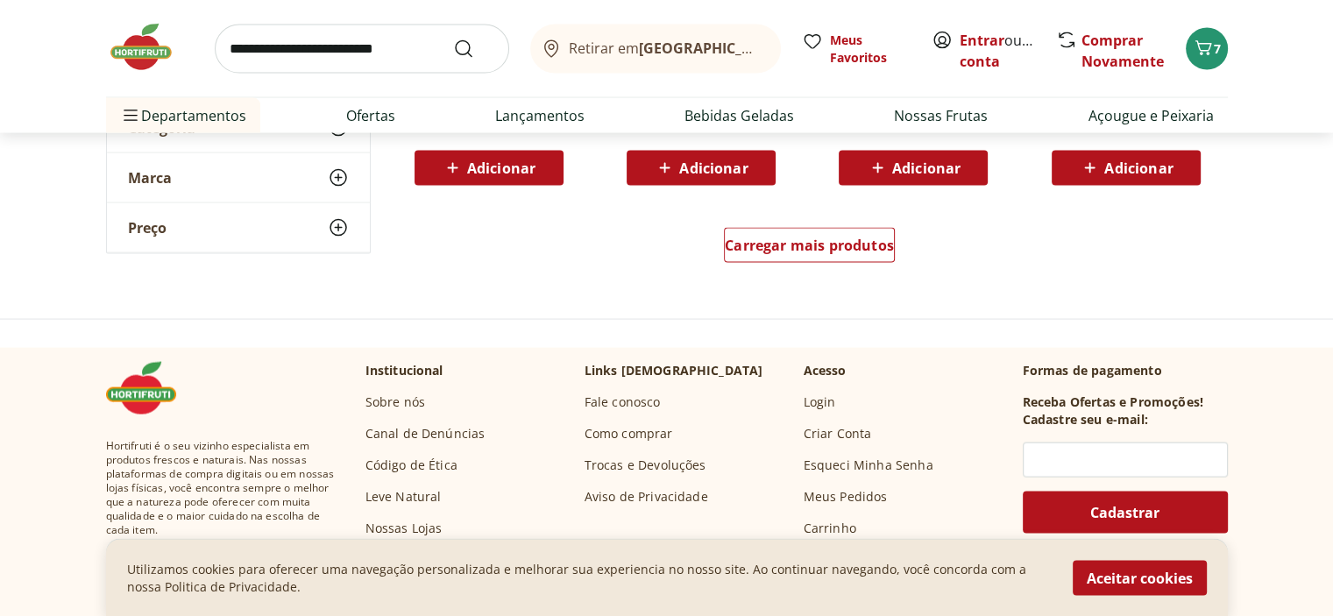
scroll to position [3507, 0]
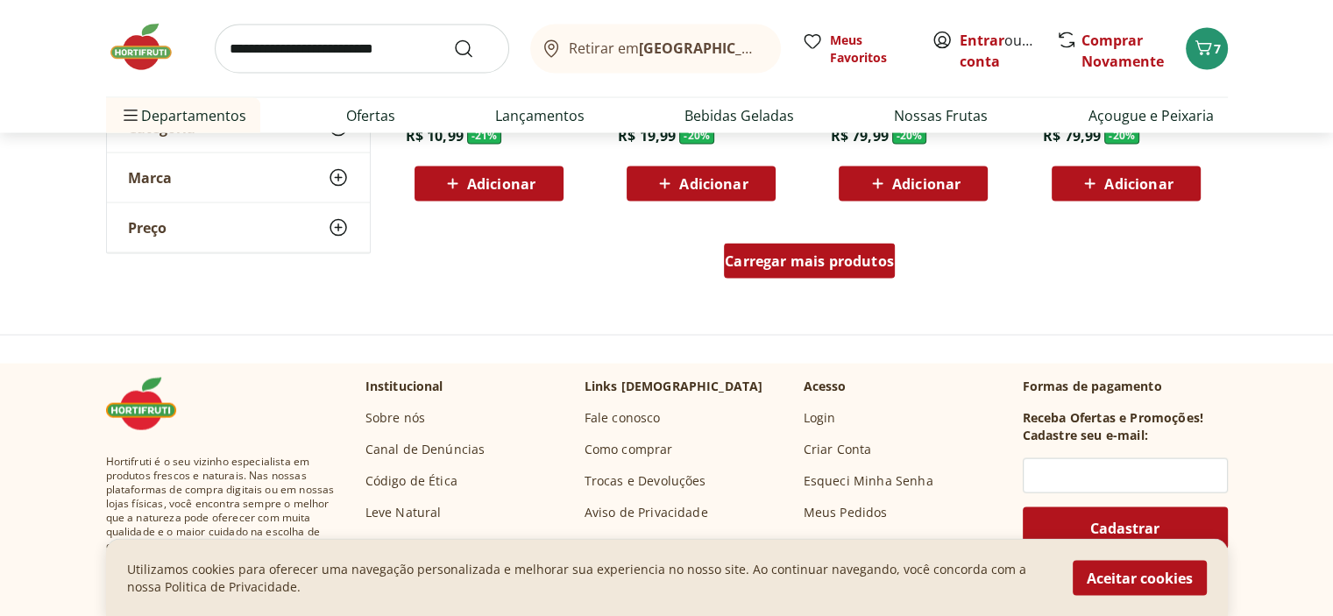
click at [795, 251] on div "Carregar mais produtos" at bounding box center [809, 261] width 171 height 35
